Goal: Information Seeking & Learning: Learn about a topic

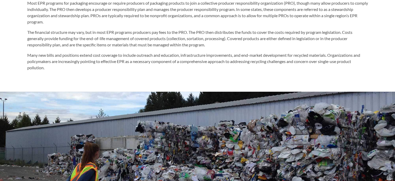
scroll to position [286, 0]
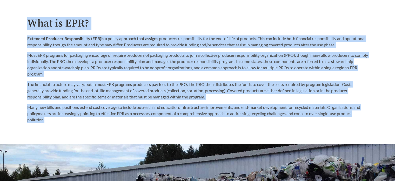
drag, startPoint x: 27, startPoint y: 22, endPoint x: 159, endPoint y: 127, distance: 168.2
copy div "What is EPR? Extended Producer Responsibility (EPR) is a policy approach that a…"
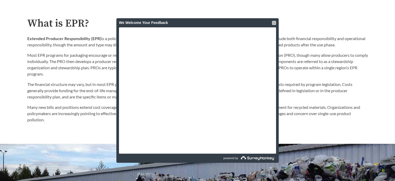
click at [274, 22] on div at bounding box center [274, 23] width 4 height 4
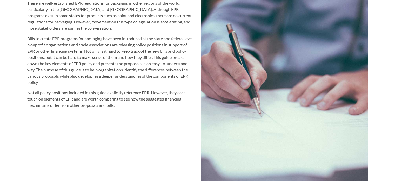
scroll to position [546, 0]
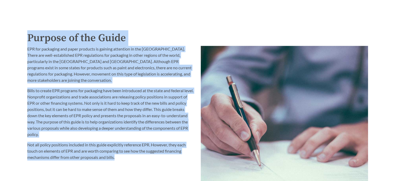
drag, startPoint x: 28, startPoint y: 36, endPoint x: 124, endPoint y: 165, distance: 160.4
click at [124, 165] on div "Purpose of the Guide EPR for packaging and paper products is gaining attention …" at bounding box center [197, 147] width 341 height 234
copy div "Purpose of the Guide EPR for packaging and paper products is gaining attention …"
click at [238, 101] on img at bounding box center [284, 150] width 167 height 208
click at [113, 14] on div "Introduction to the Guide for EPR Proposals Search the Guide Alabama Introduced…" at bounding box center [197, 117] width 395 height 1264
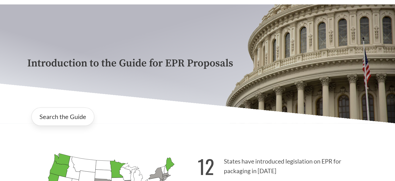
scroll to position [0, 0]
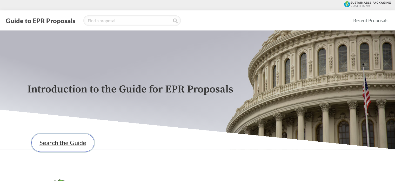
click at [71, 144] on link "Search the Guide" at bounding box center [62, 142] width 63 height 18
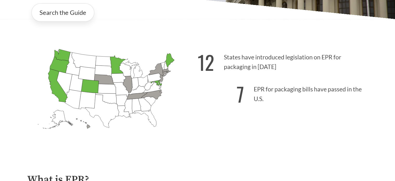
scroll to position [208, 0]
